Goal: Find specific page/section: Find specific page/section

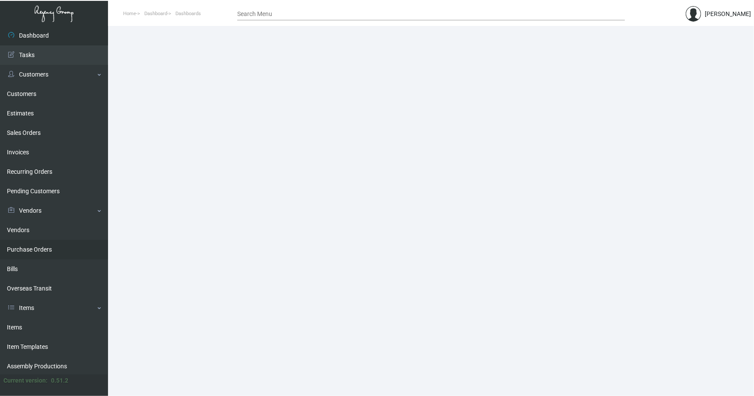
drag, startPoint x: 15, startPoint y: 328, endPoint x: 80, endPoint y: 258, distance: 96.0
click at [15, 328] on link "Items" at bounding box center [54, 327] width 108 height 19
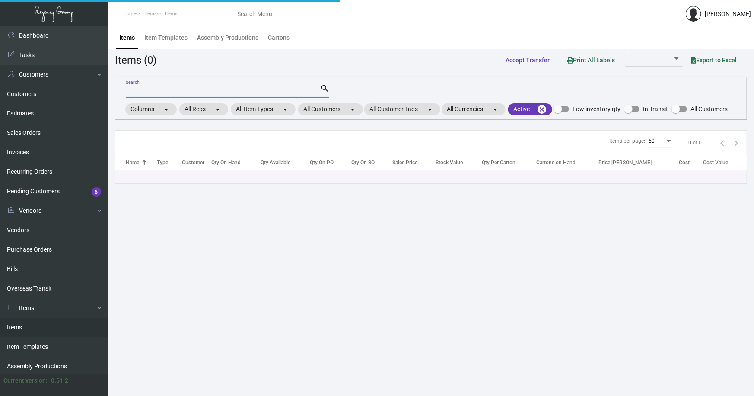
click at [156, 89] on input "Search" at bounding box center [223, 91] width 194 height 7
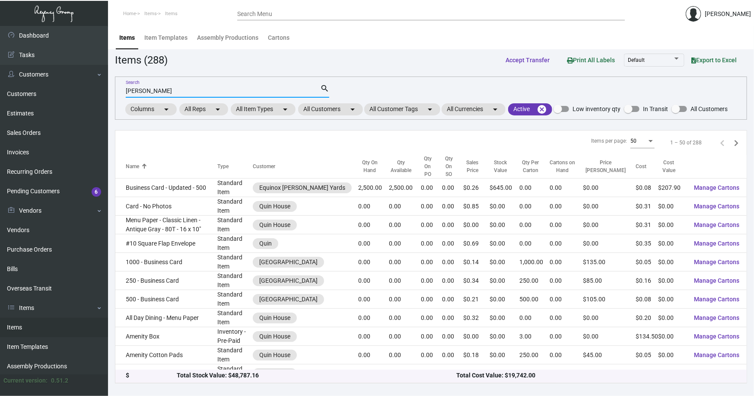
type input "[PERSON_NAME]"
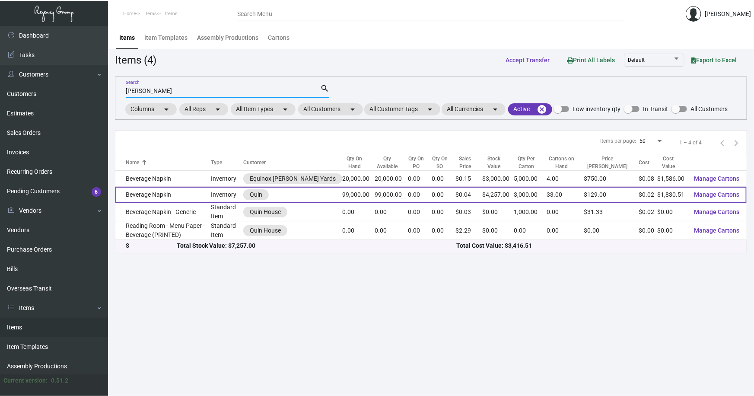
click at [151, 194] on td "Beverage Napkin" at bounding box center [162, 195] width 95 height 16
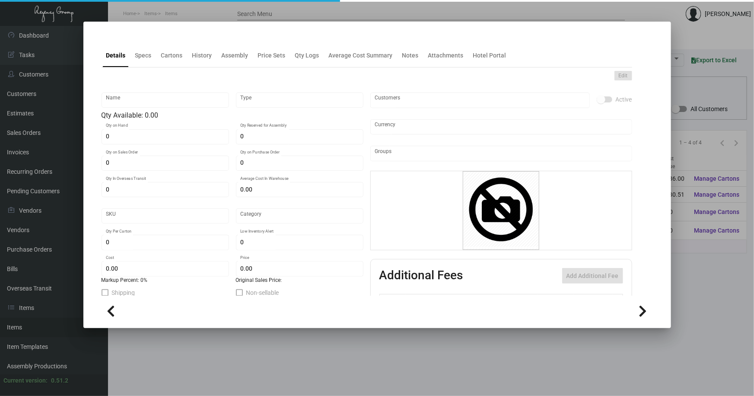
type input "Beverage Napkin"
type input "Inventory"
type input "99,000"
type input "$ 0.02026"
type input "2689"
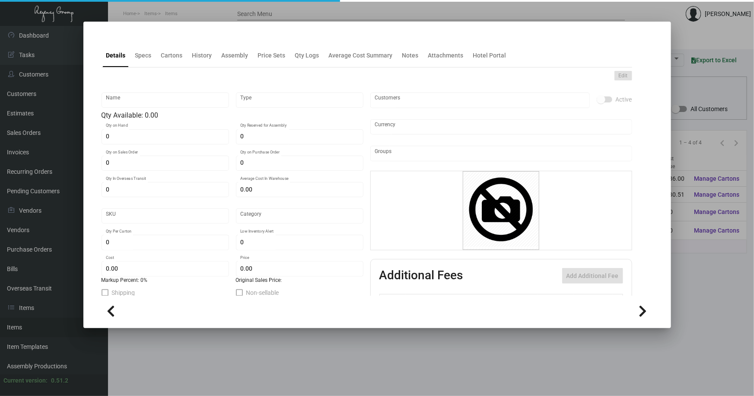
type input "Standard"
type input "3,000"
type input "9,000"
type input "$ 0.01849"
type input "$ 0.043"
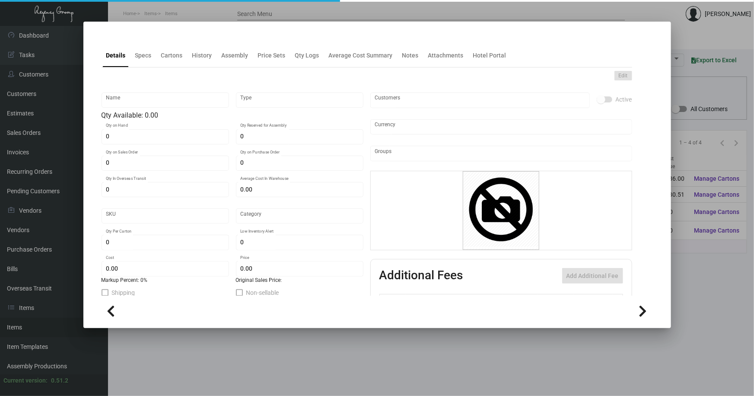
type textarea "Beverage Napkins: size 5x5 2 ply white beverage napkin, printing 1 color gold, …"
checkbox input "true"
type input "United States Dollar $"
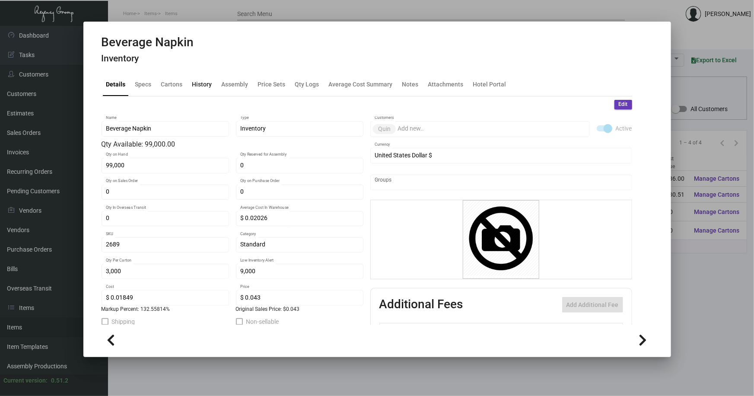
click at [198, 83] on div "History" at bounding box center [202, 84] width 20 height 9
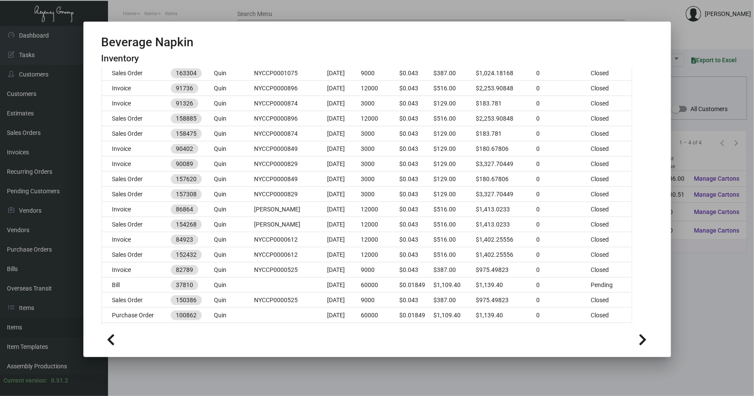
scroll to position [196, 0]
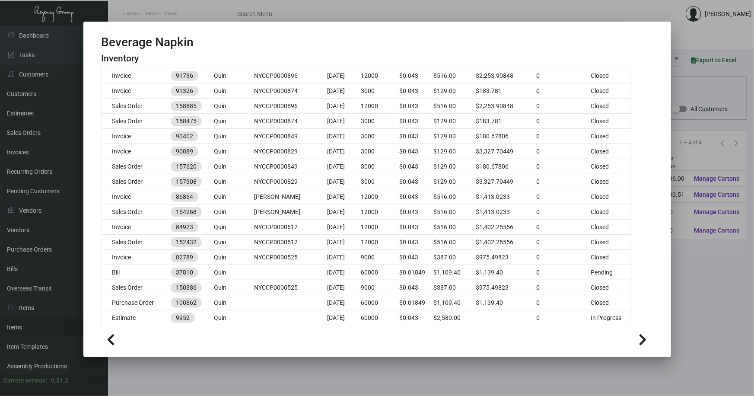
click at [210, 370] on div at bounding box center [377, 198] width 754 height 396
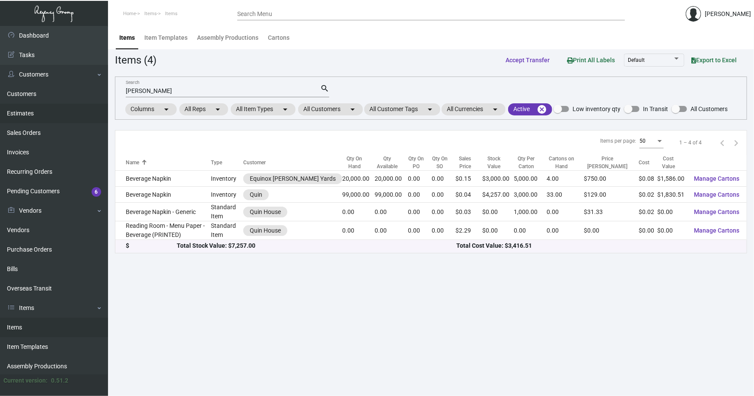
click at [21, 110] on link "Estimates" at bounding box center [54, 113] width 108 height 19
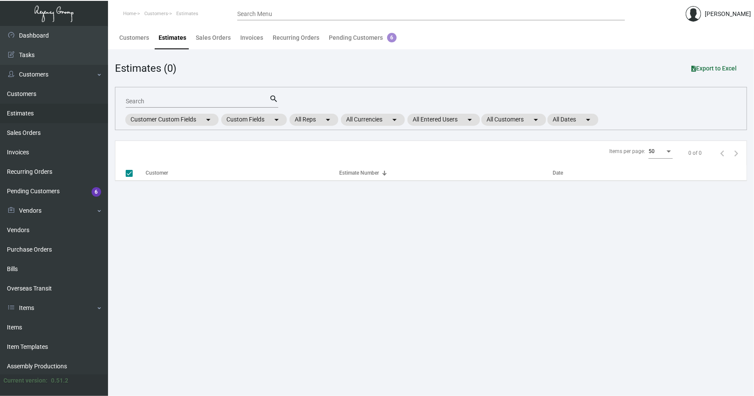
click at [149, 100] on input "Search" at bounding box center [197, 101] width 143 height 7
checkbox input "false"
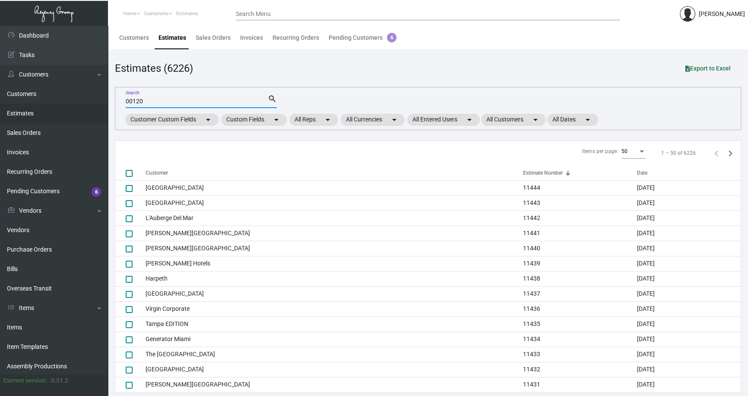
type input "00120"
checkbox input "true"
